Goal: Navigation & Orientation: Find specific page/section

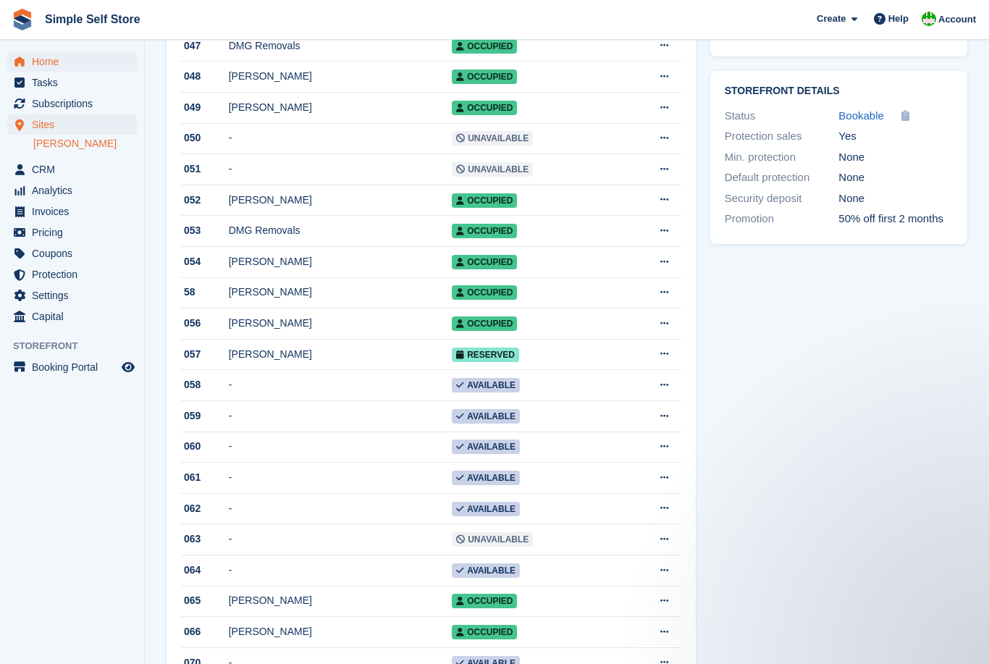
click at [33, 64] on span "Home" at bounding box center [75, 61] width 87 height 20
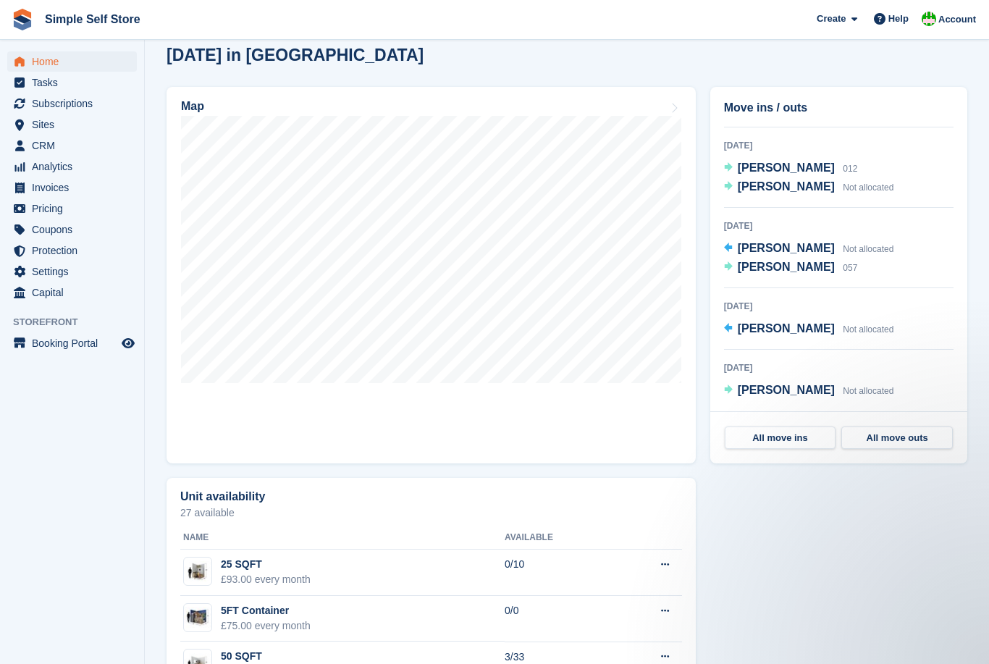
scroll to position [362, 0]
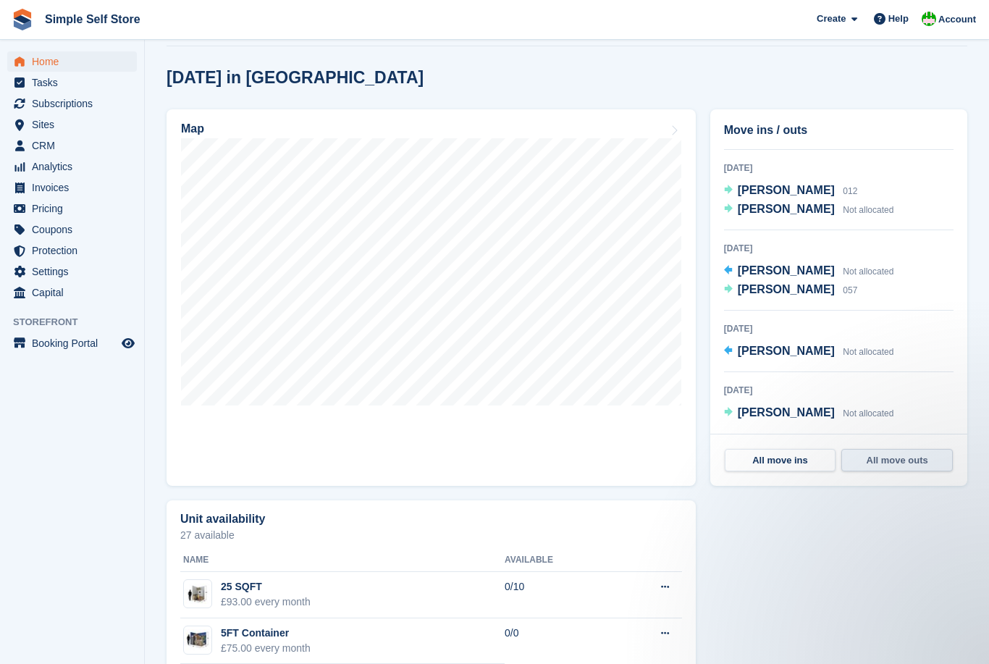
click at [897, 466] on link "All move outs" at bounding box center [898, 460] width 112 height 23
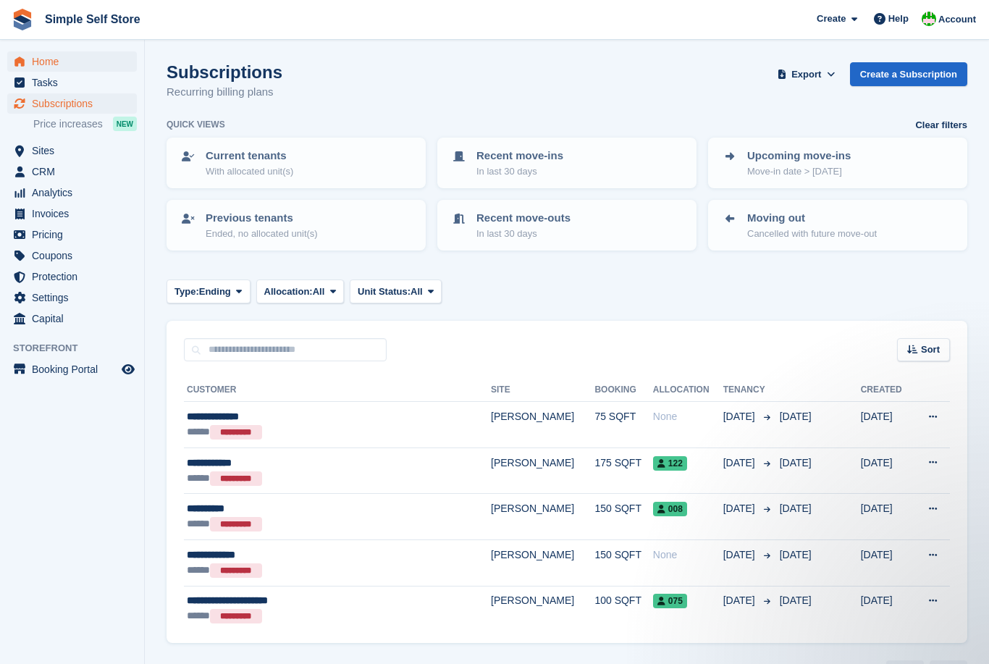
click at [43, 59] on span "Home" at bounding box center [75, 61] width 87 height 20
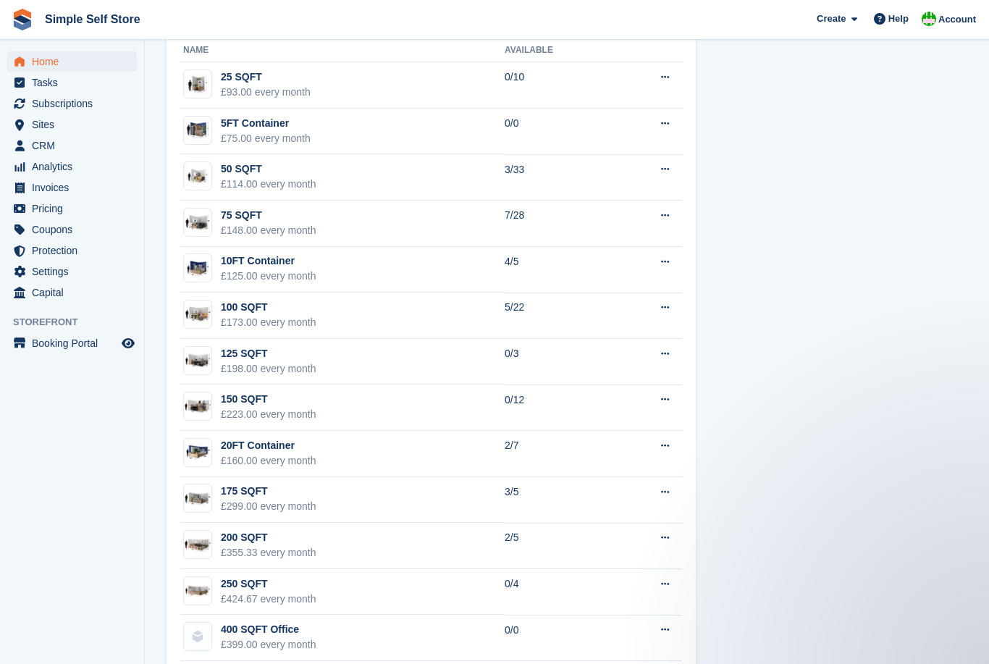
scroll to position [902, 0]
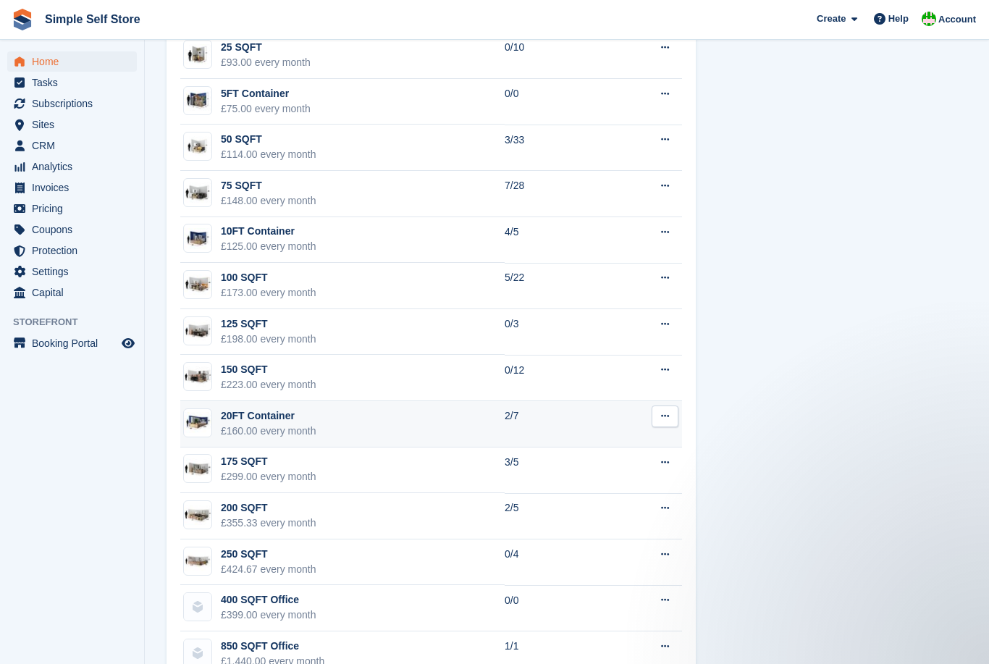
click at [372, 430] on td "20FT Container £160.00 every month" at bounding box center [342, 424] width 324 height 46
